Goal: Navigation & Orientation: Find specific page/section

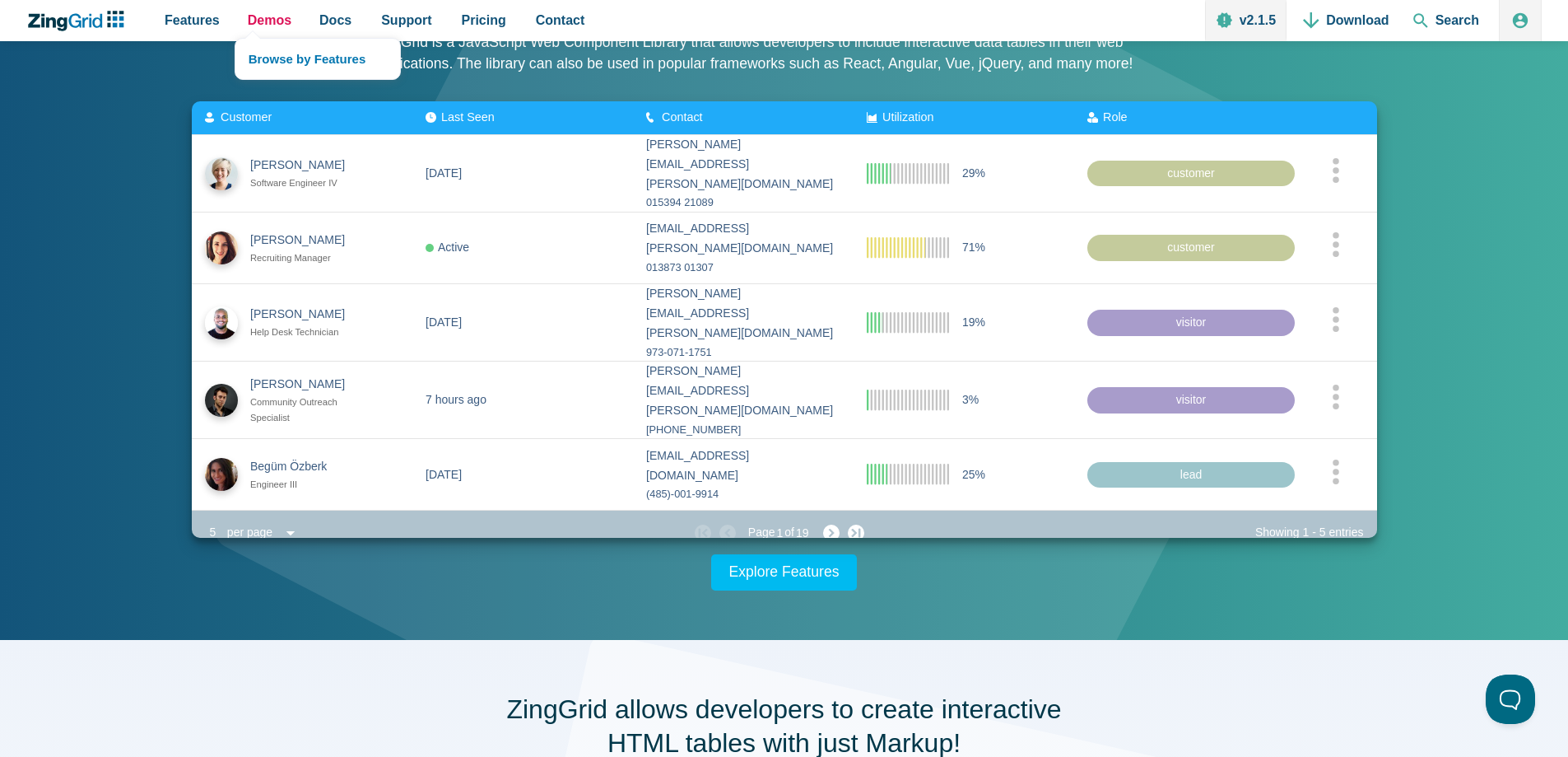
click at [256, 18] on span "Demos" at bounding box center [269, 20] width 43 height 22
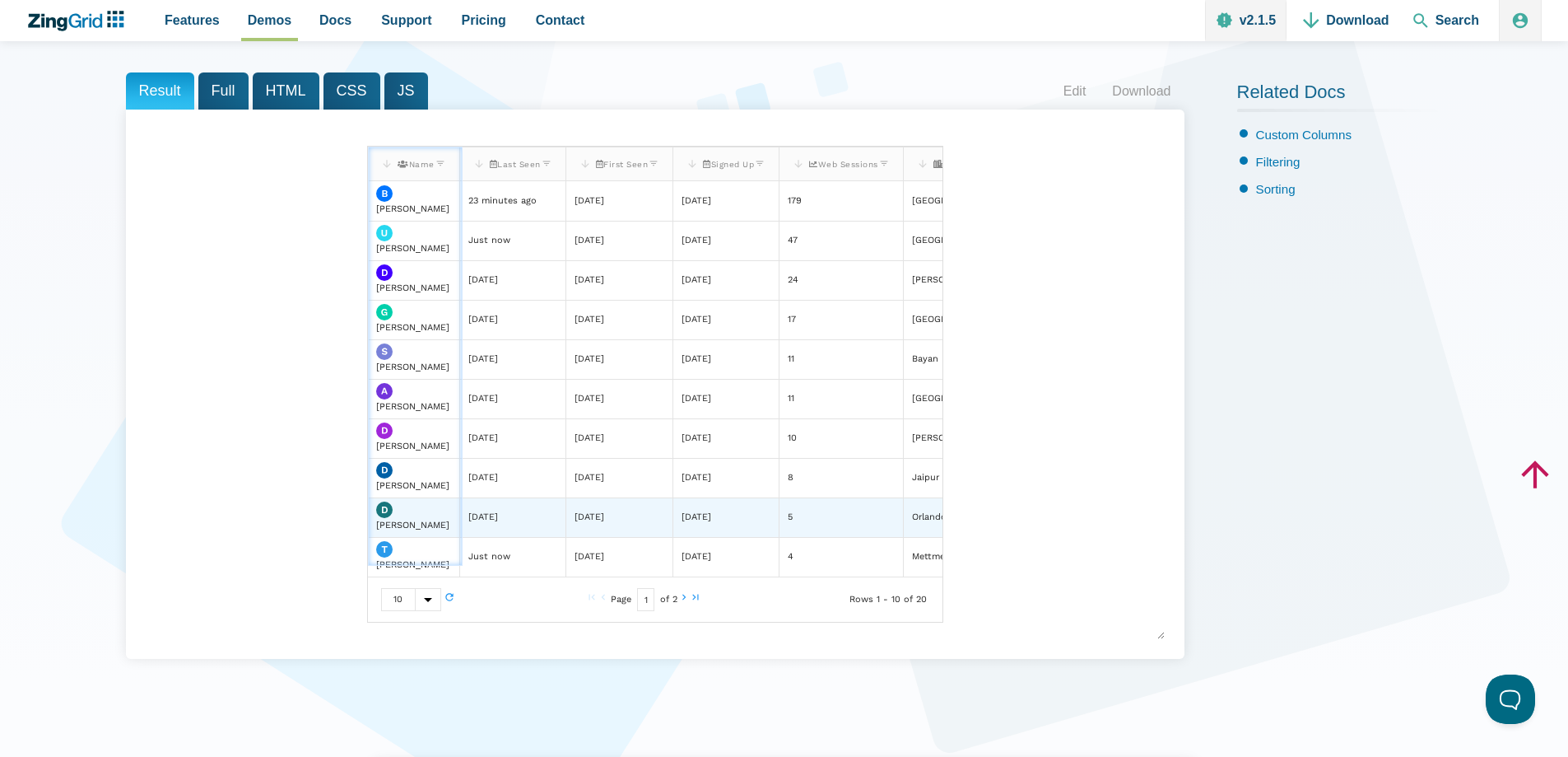
scroll to position [165, 0]
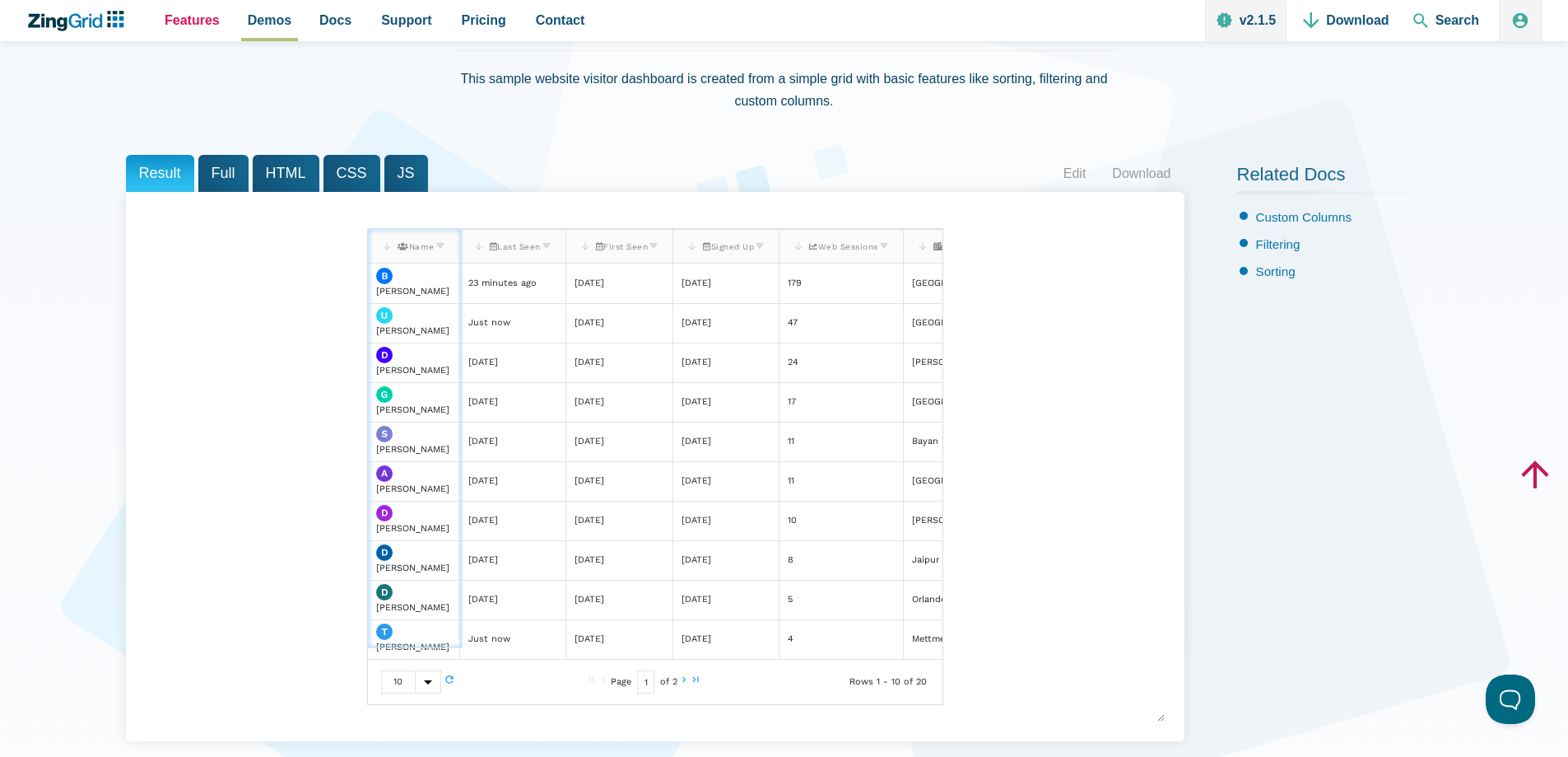
click at [197, 18] on span "Features" at bounding box center [192, 20] width 55 height 22
